Goal: Entertainment & Leisure: Consume media (video, audio)

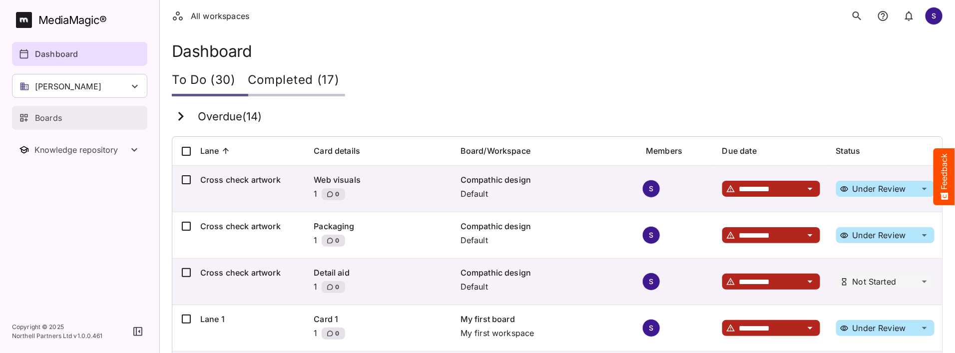
click at [65, 112] on div "Boards" at bounding box center [80, 118] width 122 height 12
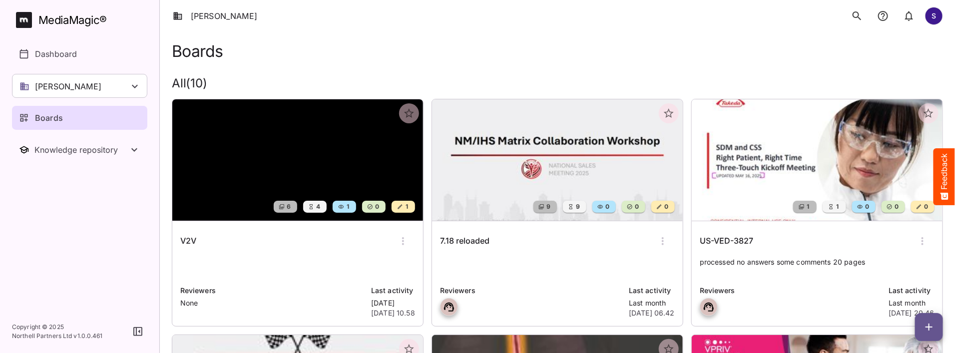
click at [282, 129] on img at bounding box center [297, 159] width 251 height 121
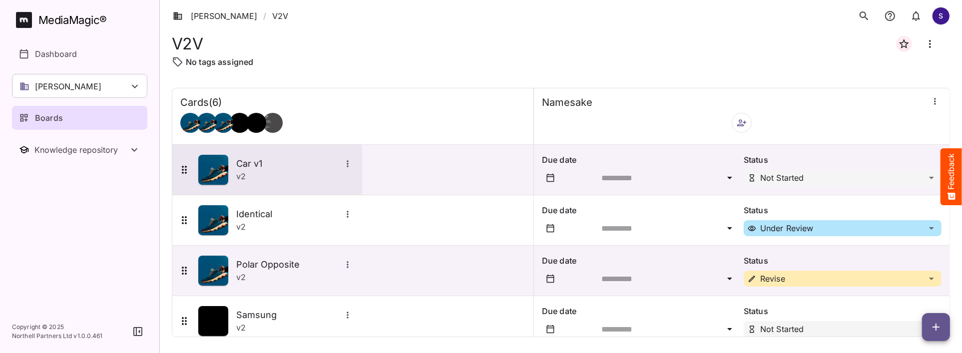
click at [298, 178] on div "v 2" at bounding box center [295, 176] width 118 height 12
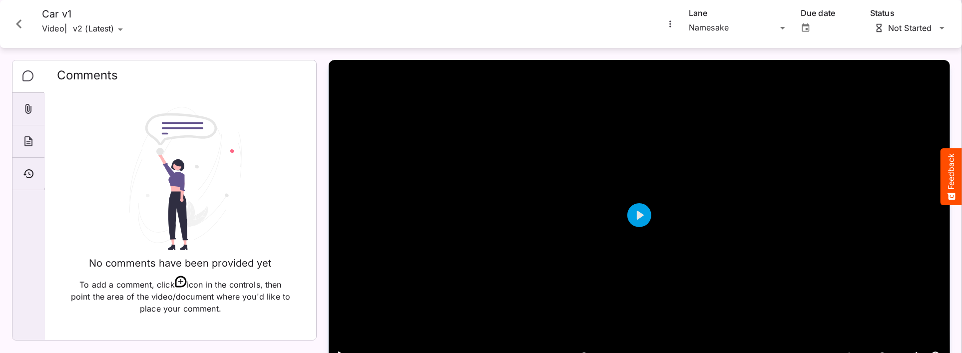
click at [643, 329] on div "Pause Play % buffered 00:00 00:00 Unmute Mute Settings Captions Disabled Speed …" at bounding box center [640, 349] width 622 height 41
click at [343, 348] on button "Pause Play" at bounding box center [342, 356] width 16 height 16
click at [22, 26] on icon "Close card" at bounding box center [19, 24] width 18 height 18
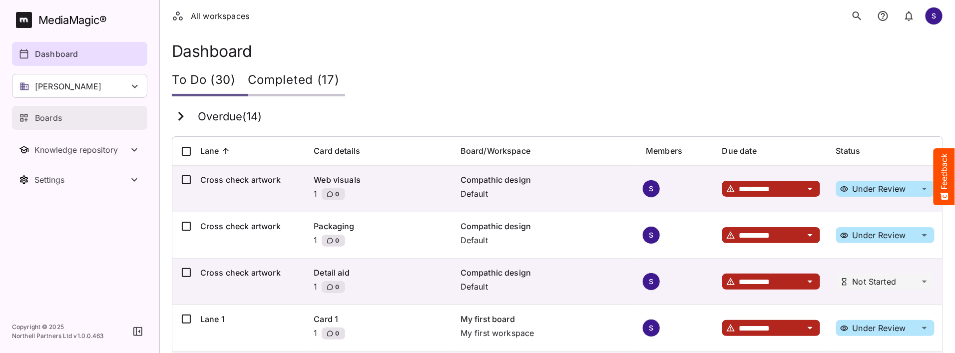
click at [51, 124] on link "Boards" at bounding box center [79, 118] width 135 height 24
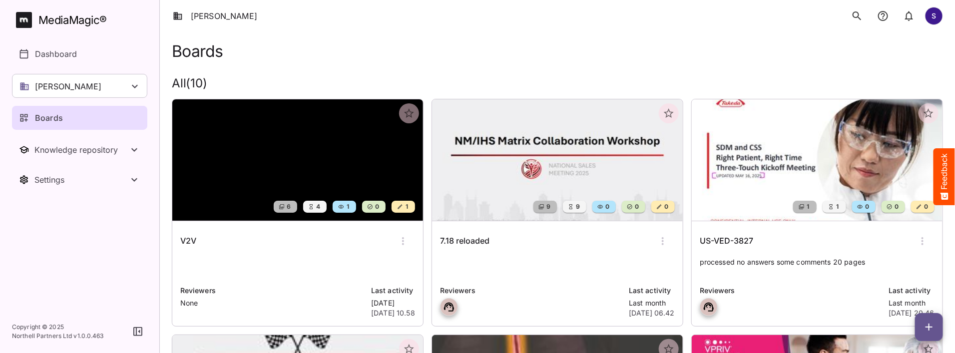
click at [257, 149] on img at bounding box center [297, 159] width 251 height 121
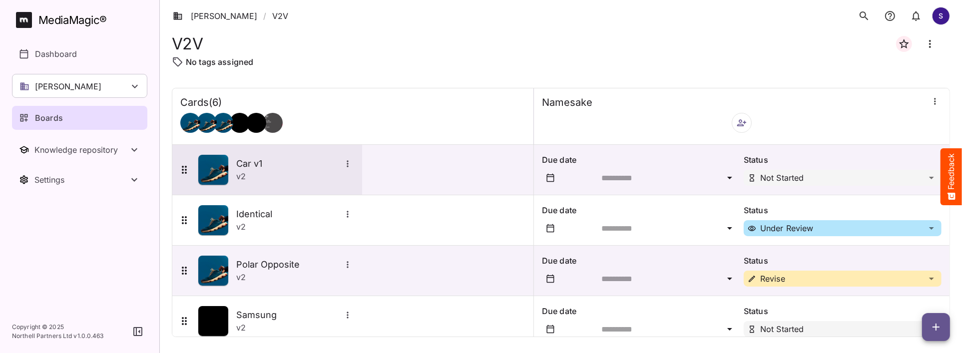
click at [209, 176] on img at bounding box center [213, 170] width 30 height 30
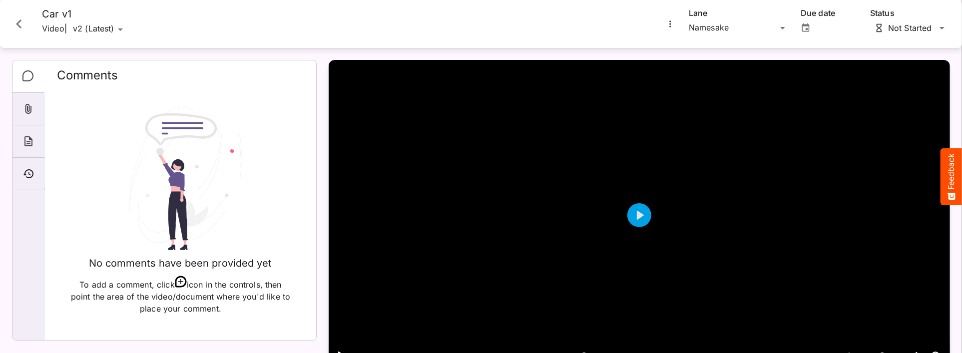
click at [640, 329] on div "Pause Play % buffered 00:00 00:00 Unmute Mute Settings Captions Disabled Speed …" at bounding box center [640, 349] width 622 height 41
click at [342, 348] on button "Pause Play" at bounding box center [342, 356] width 16 height 16
click at [347, 164] on div "Pause Play % buffered 00:00 00:00 Unmute Mute Settings Captions Disabled Speed …" at bounding box center [640, 200] width 622 height 281
click at [19, 29] on icon "Close card" at bounding box center [19, 24] width 18 height 18
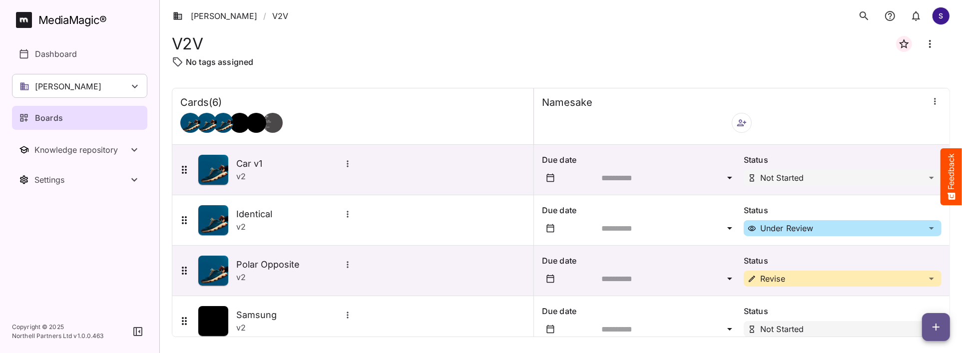
click at [222, 229] on img at bounding box center [213, 220] width 30 height 30
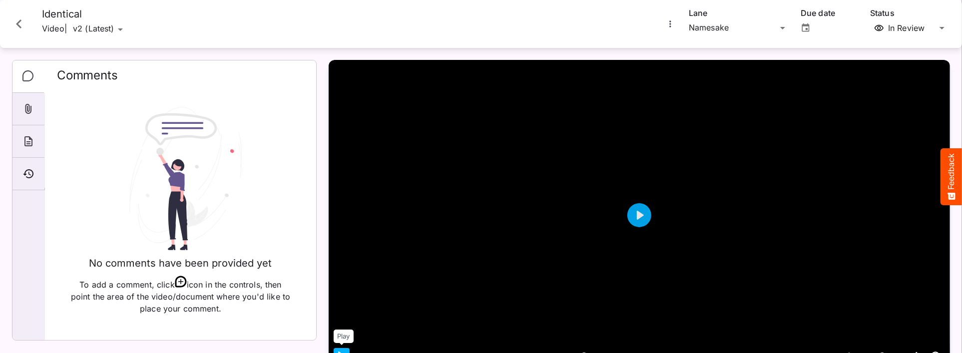
click at [338, 348] on button "Pause Play" at bounding box center [342, 356] width 16 height 16
click at [19, 32] on icon "Close card" at bounding box center [19, 24] width 18 height 18
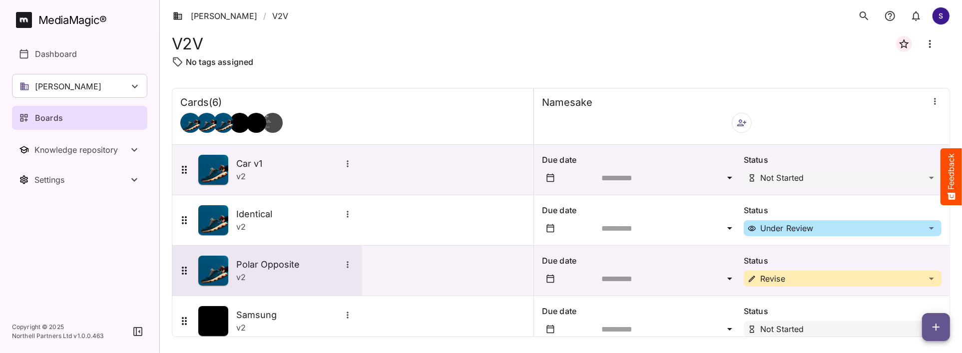
click at [205, 276] on img at bounding box center [213, 271] width 30 height 30
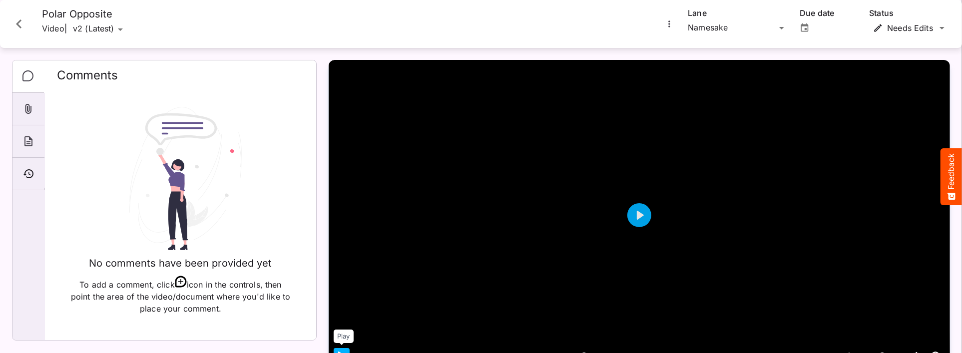
click at [346, 348] on button "Pause Play" at bounding box center [342, 356] width 16 height 16
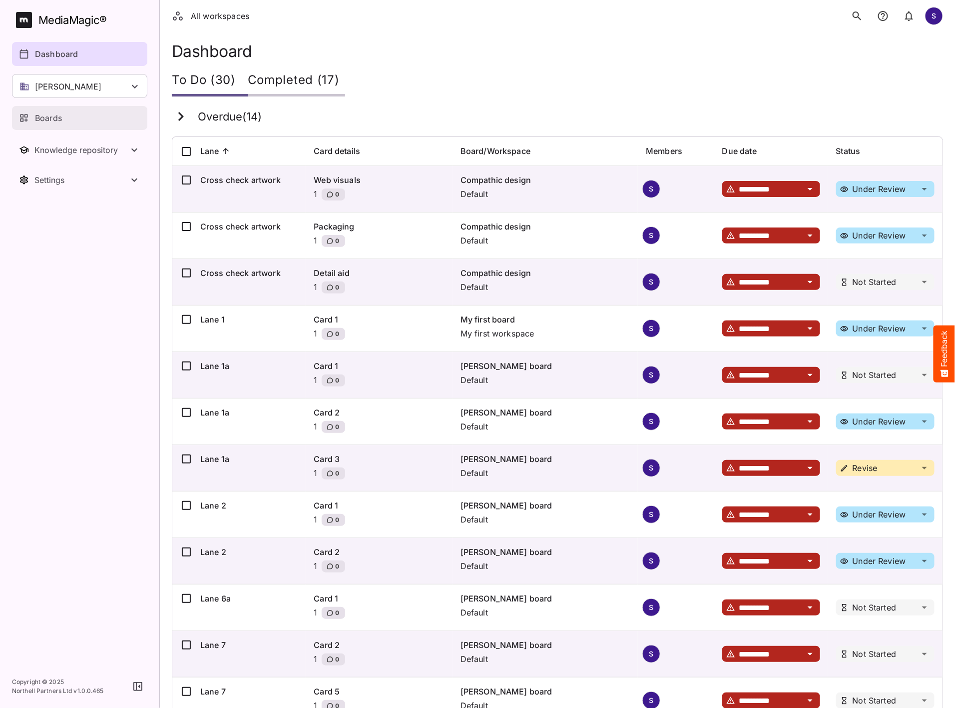
click at [49, 124] on link "Boards" at bounding box center [79, 118] width 135 height 24
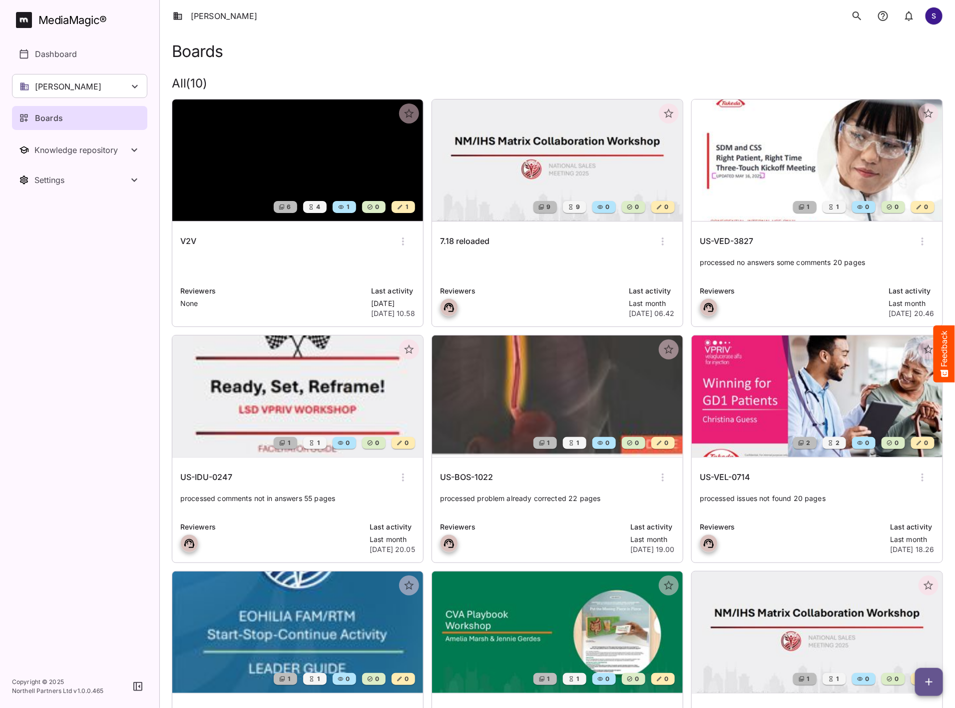
click at [485, 28] on div "Takeda Harsh S" at bounding box center [557, 16] width 795 height 32
